Goal: Find specific page/section: Find specific page/section

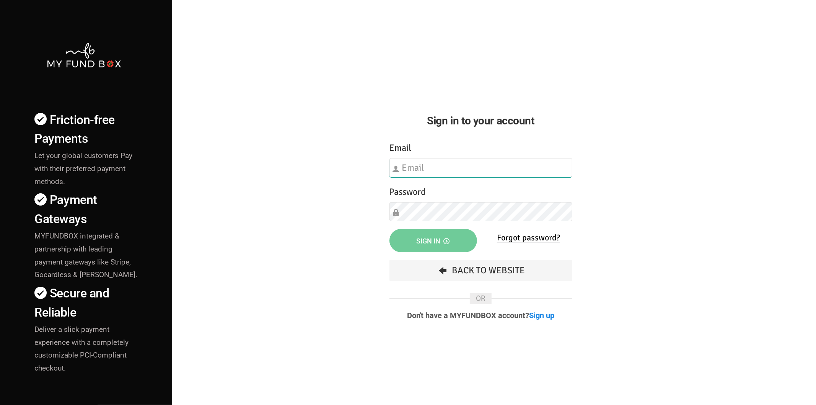
type input "hend.hechmi@teebahfoundation.org"
click at [434, 245] on span "Sign in" at bounding box center [432, 241] width 33 height 8
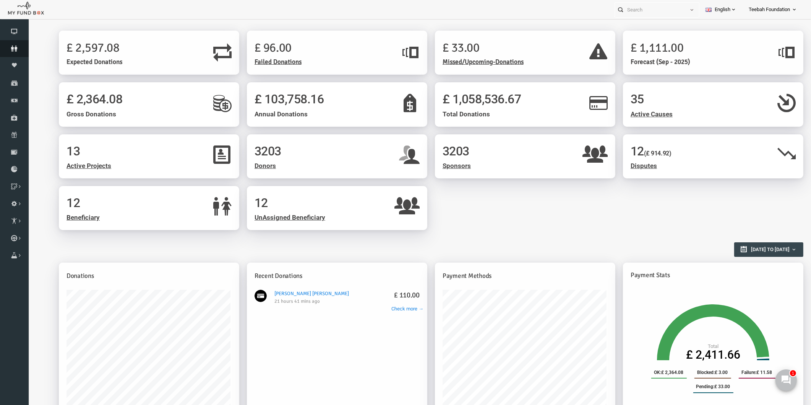
click at [18, 43] on link "Donors" at bounding box center [14, 48] width 29 height 17
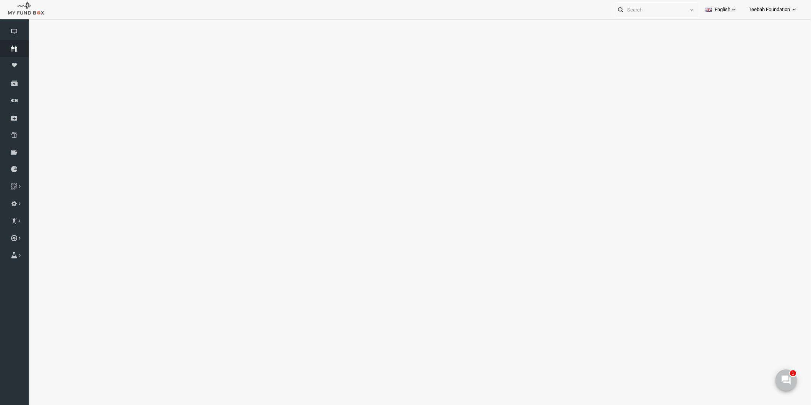
select select "100"
